Goal: Entertainment & Leisure: Consume media (video, audio)

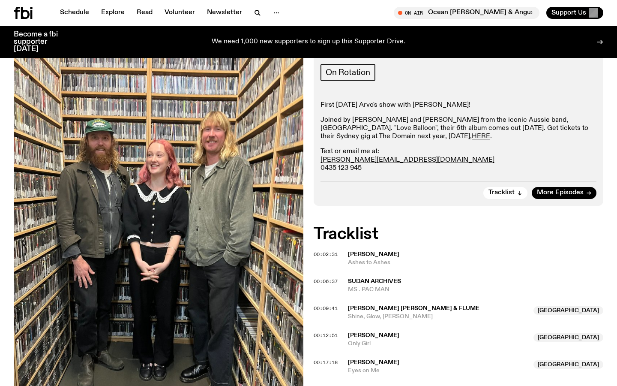
scroll to position [163, 0]
